Goal: Task Accomplishment & Management: Complete application form

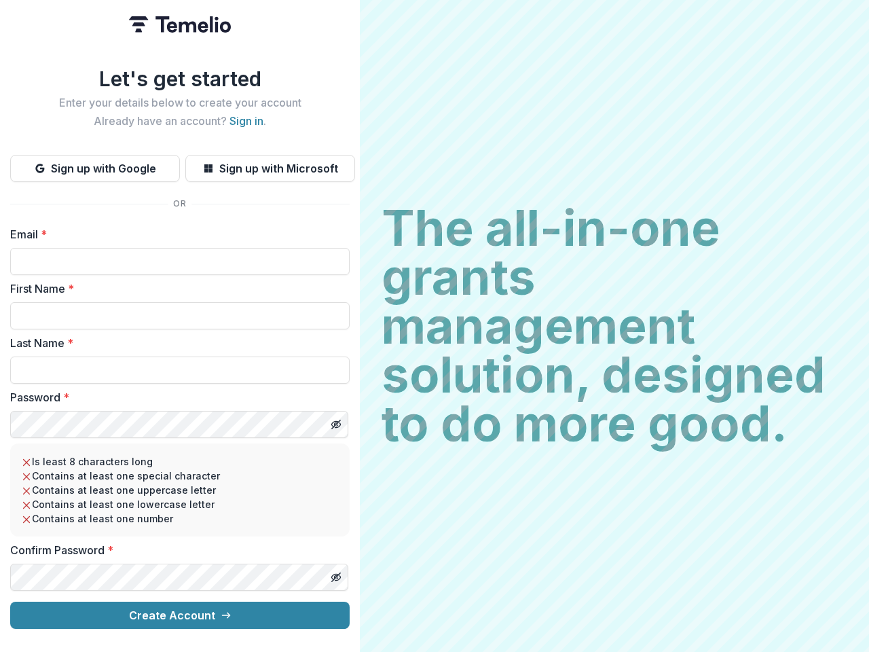
click at [435, 326] on h2 "The all-in-one grants management solution, designed to do more good." at bounding box center [615, 326] width 466 height 244
click at [95, 163] on button "Sign up with Google" at bounding box center [95, 168] width 170 height 27
click at [270, 163] on button "Sign up with Microsoft" at bounding box center [270, 168] width 170 height 27
click at [335, 420] on line "Toggle password visibility" at bounding box center [336, 424] width 8 height 8
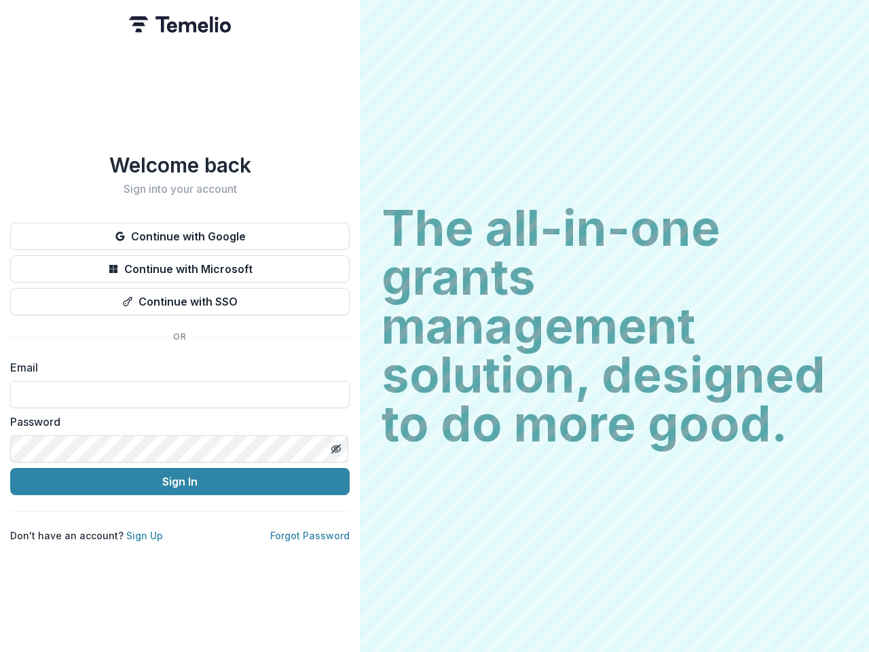
click at [435, 326] on h2 "The all-in-one grants management solution, designed to do more good." at bounding box center [615, 326] width 466 height 244
click at [180, 231] on button "Continue with Google" at bounding box center [179, 236] width 339 height 27
click at [180, 263] on button "Continue with Microsoft" at bounding box center [179, 268] width 339 height 27
click at [180, 296] on button "Continue with SSO" at bounding box center [179, 301] width 339 height 27
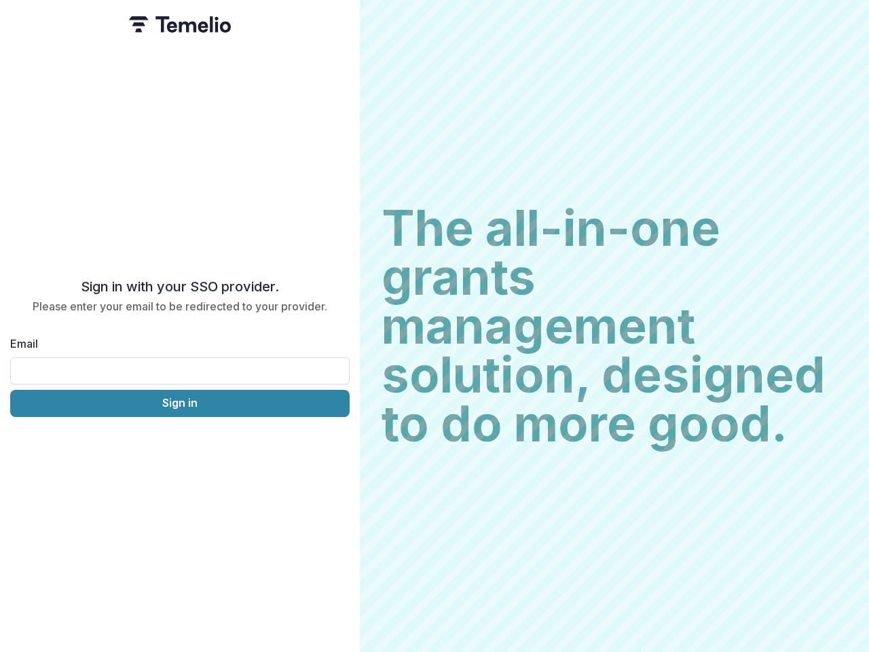
click at [335, 443] on div "Sign in with your SSO provider. Please enter your email to be redirected to you…" at bounding box center [180, 326] width 360 height 652
